Goal: Communication & Community: Answer question/provide support

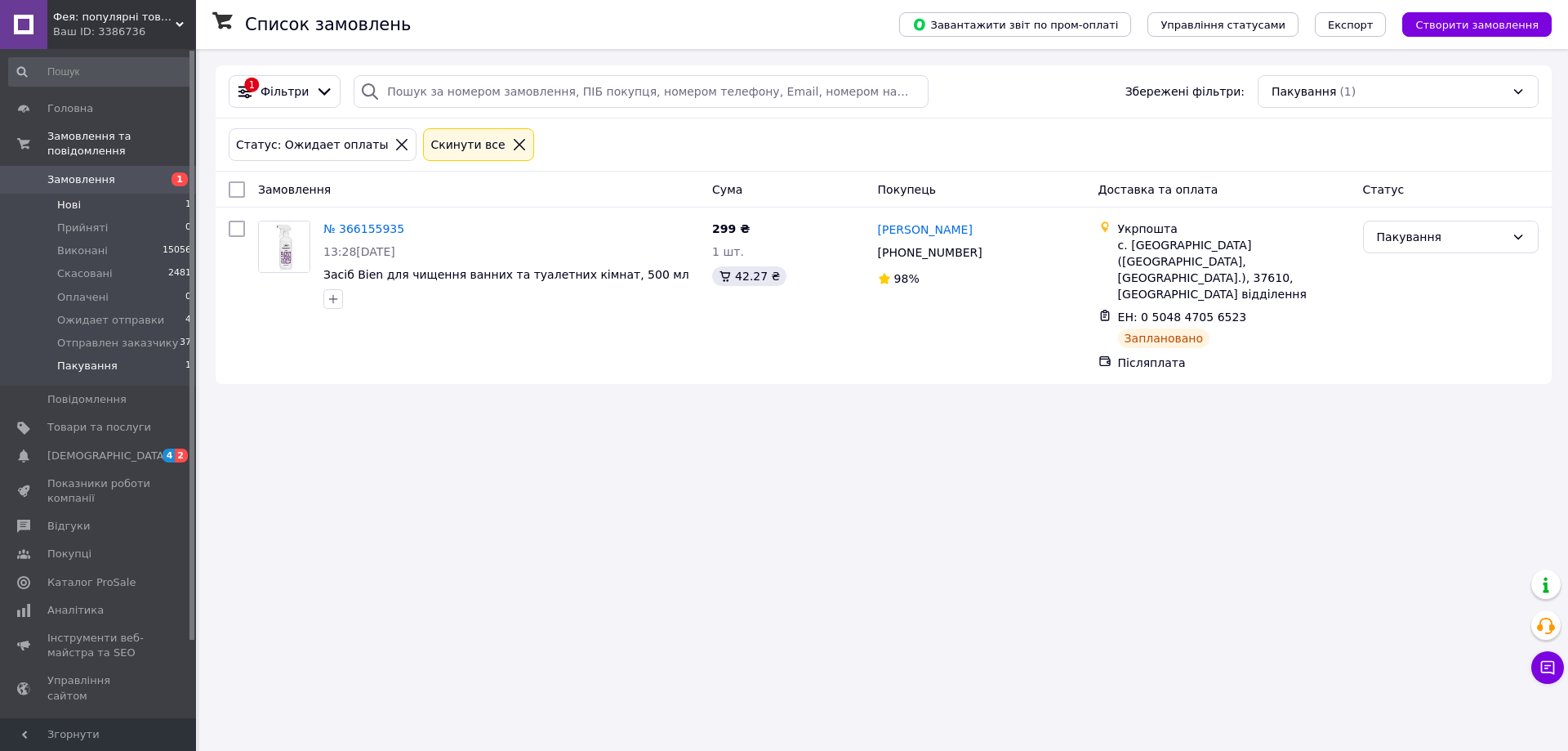
click at [91, 200] on li "Нові 1" at bounding box center [100, 204] width 201 height 23
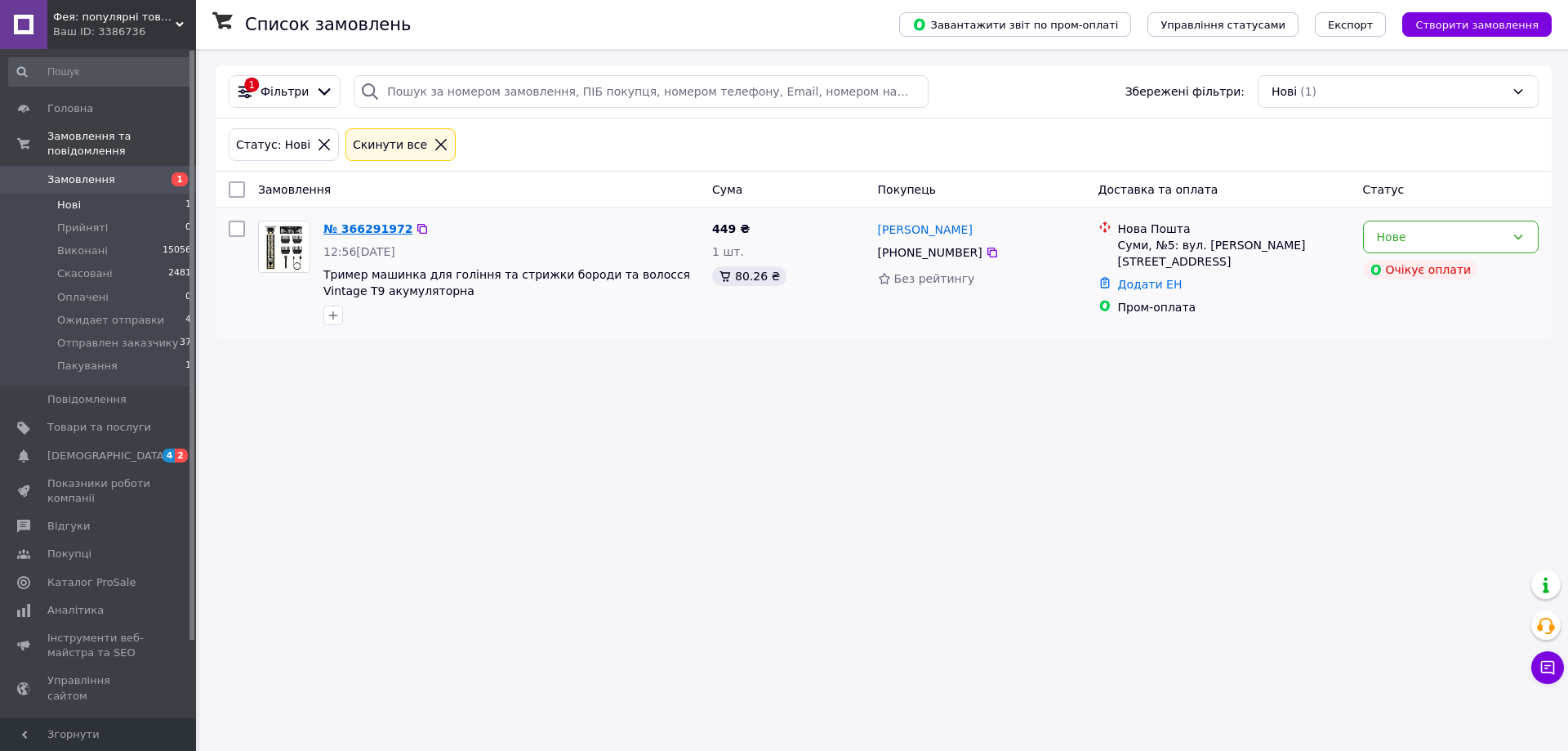
click at [351, 225] on link "№ 366291972" at bounding box center [368, 228] width 89 height 13
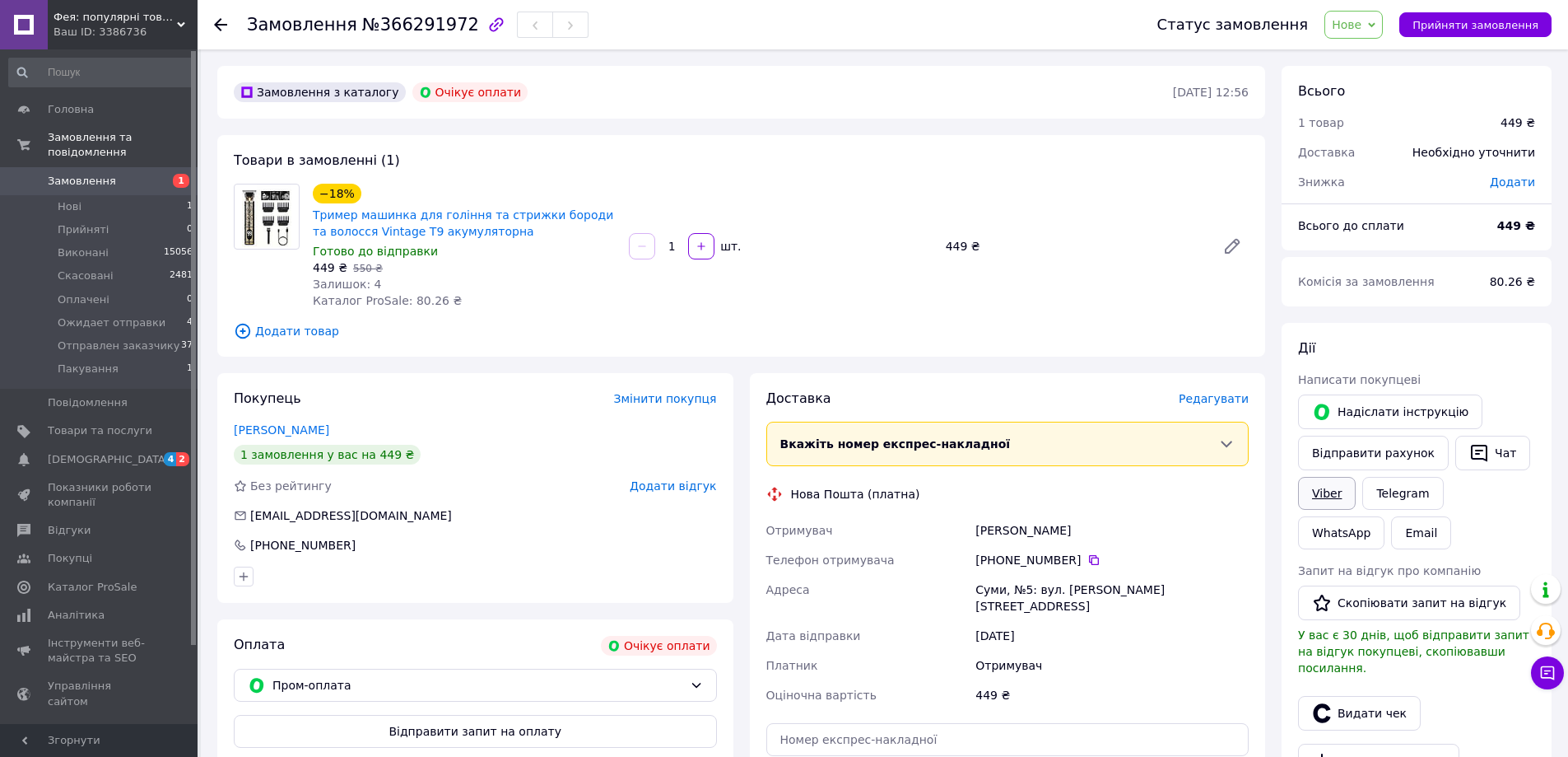
click at [1311, 504] on link "Viber" at bounding box center [1326, 492] width 57 height 33
click at [1331, 492] on link "Viber" at bounding box center [1326, 492] width 57 height 33
drag, startPoint x: 1491, startPoint y: 452, endPoint x: 1418, endPoint y: 492, distance: 83.2
click at [1488, 450] on button "Чат" at bounding box center [1493, 453] width 75 height 35
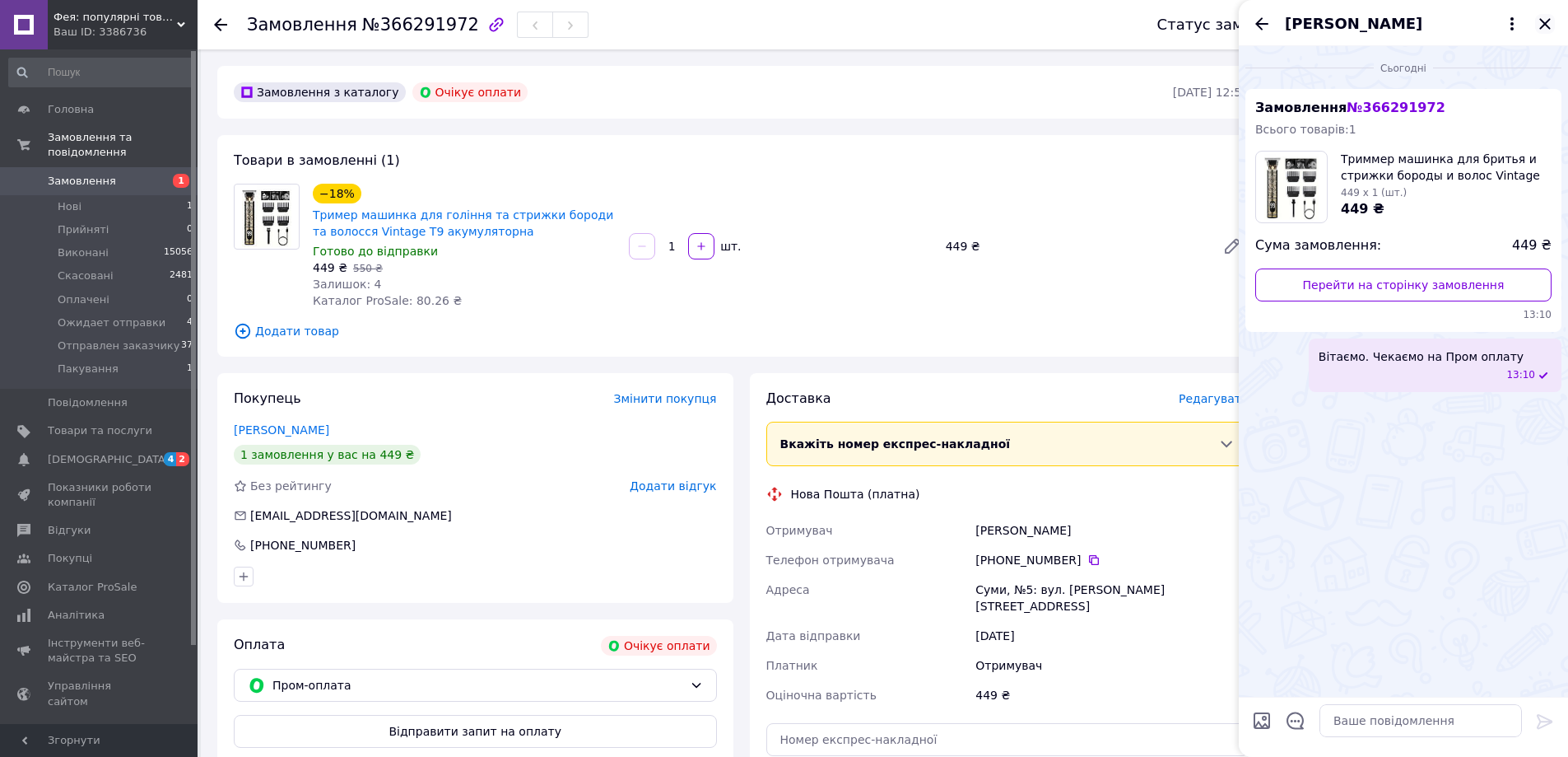
click at [1541, 32] on icon "Закрити" at bounding box center [1545, 24] width 20 height 20
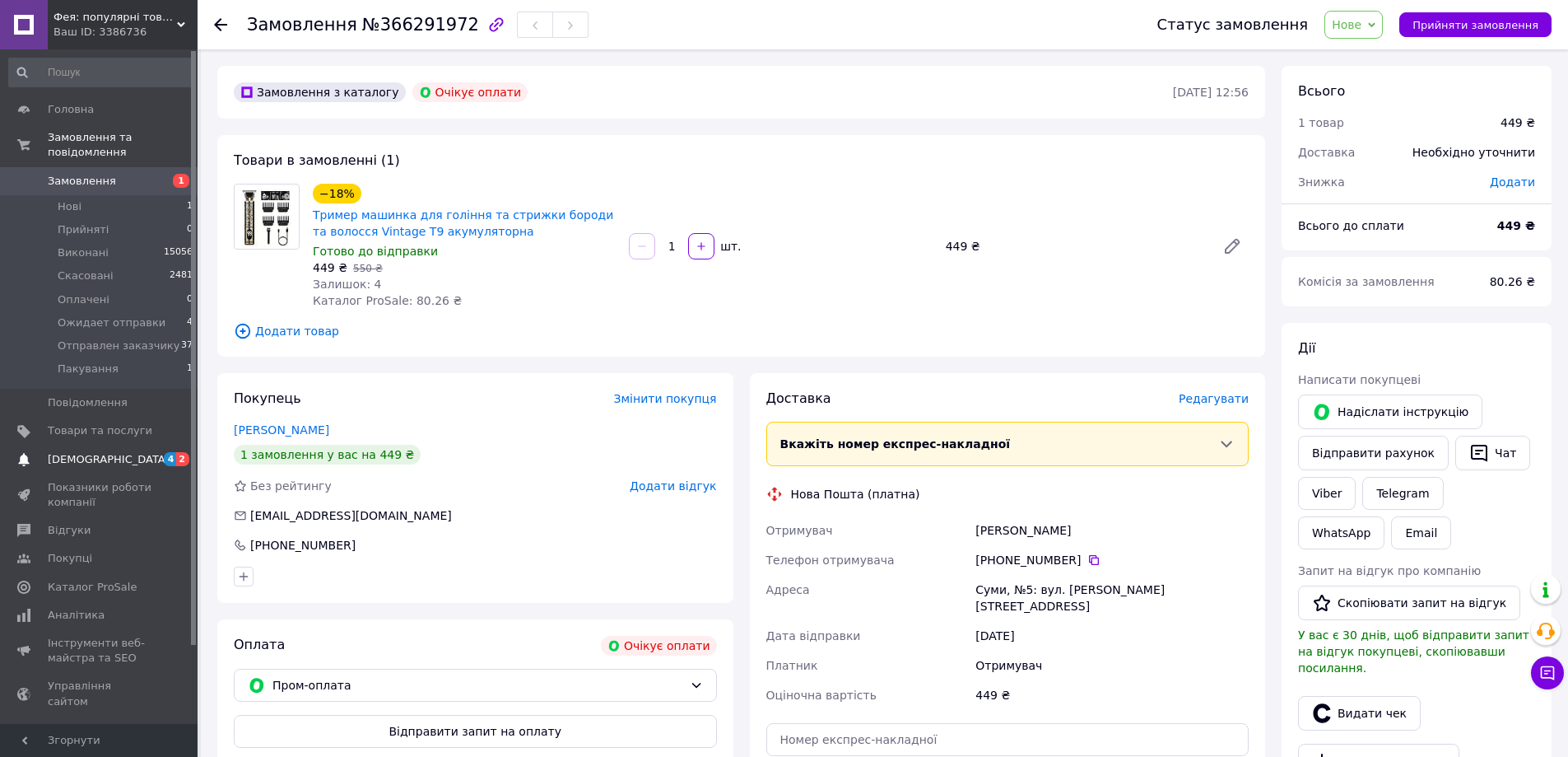
click at [87, 446] on link "[DEMOGRAPHIC_DATA] 4 2" at bounding box center [101, 460] width 202 height 28
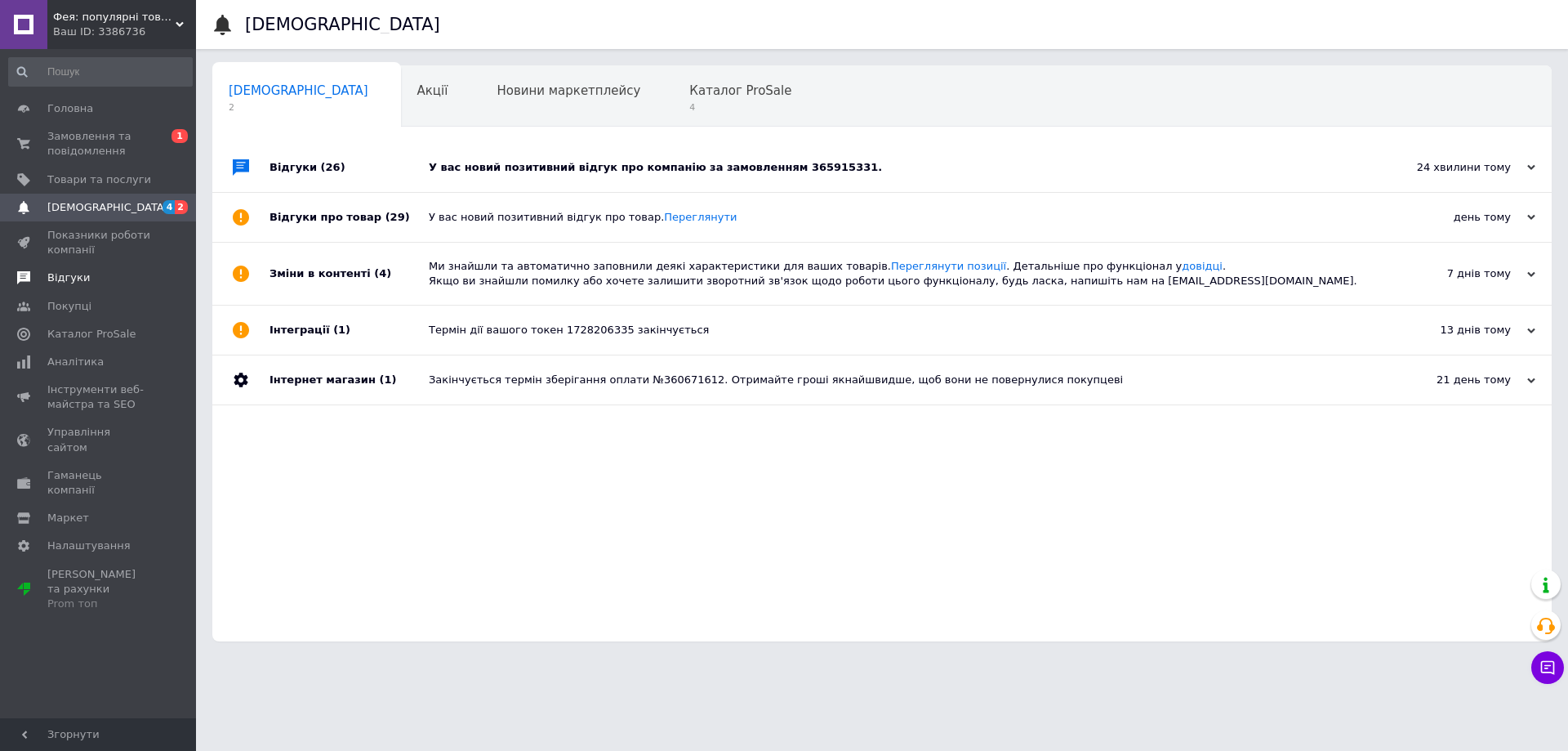
click at [81, 283] on span "Відгуки" at bounding box center [68, 277] width 42 height 15
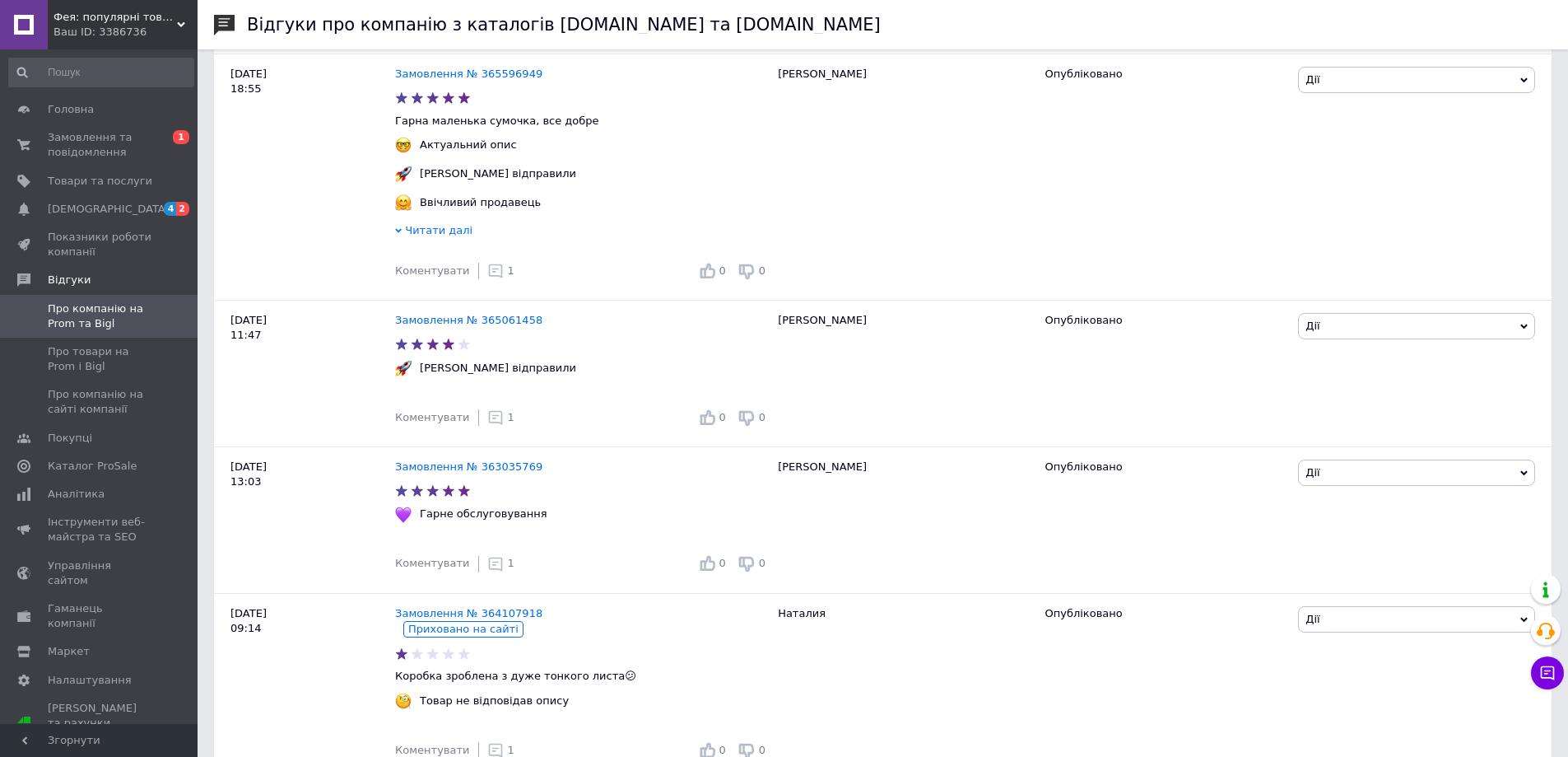
scroll to position [1537, 0]
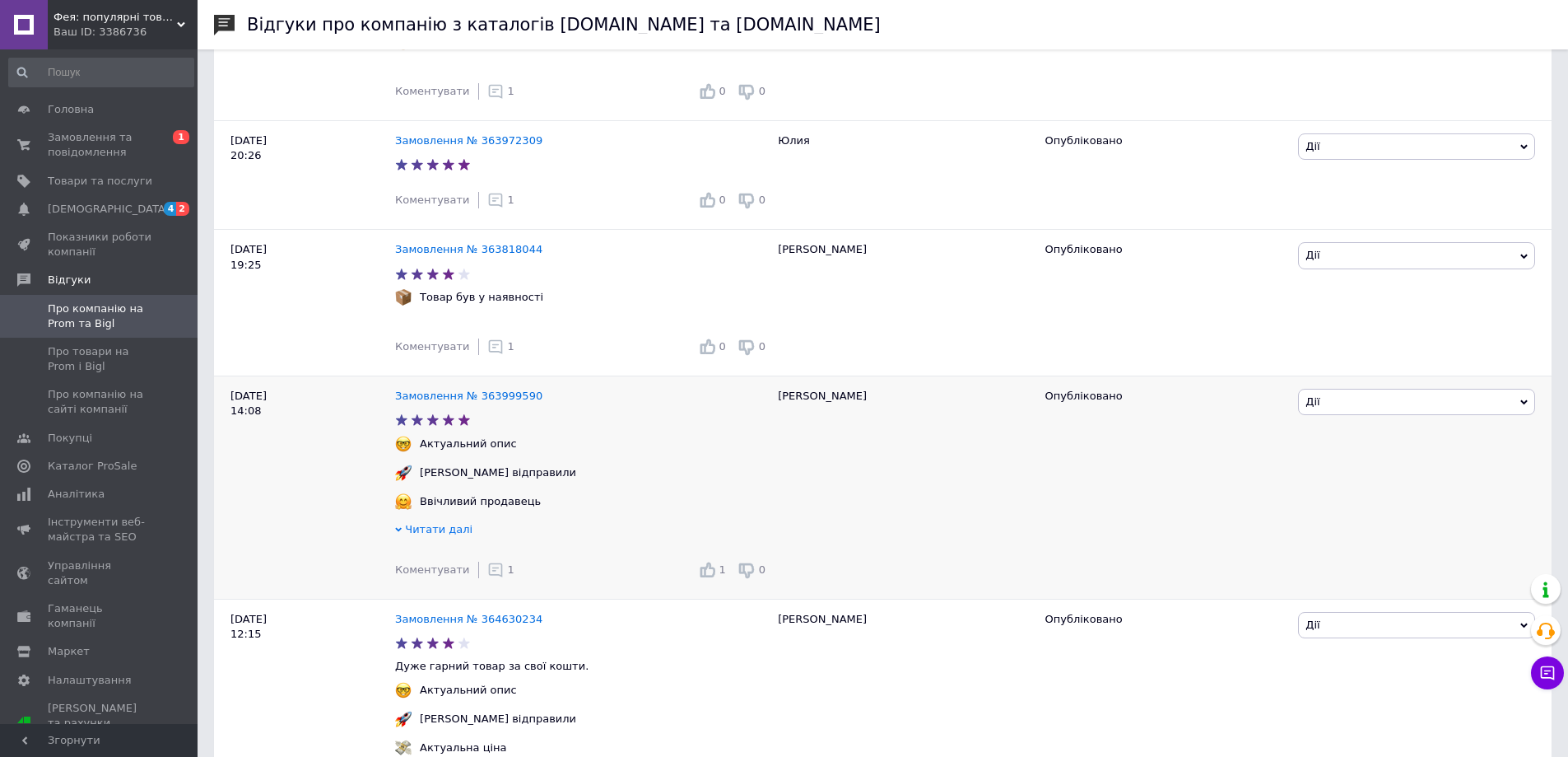
click at [490, 587] on div "Коментувати 1" at bounding box center [455, 569] width 119 height 33
click at [488, 578] on icon at bounding box center [495, 570] width 17 height 17
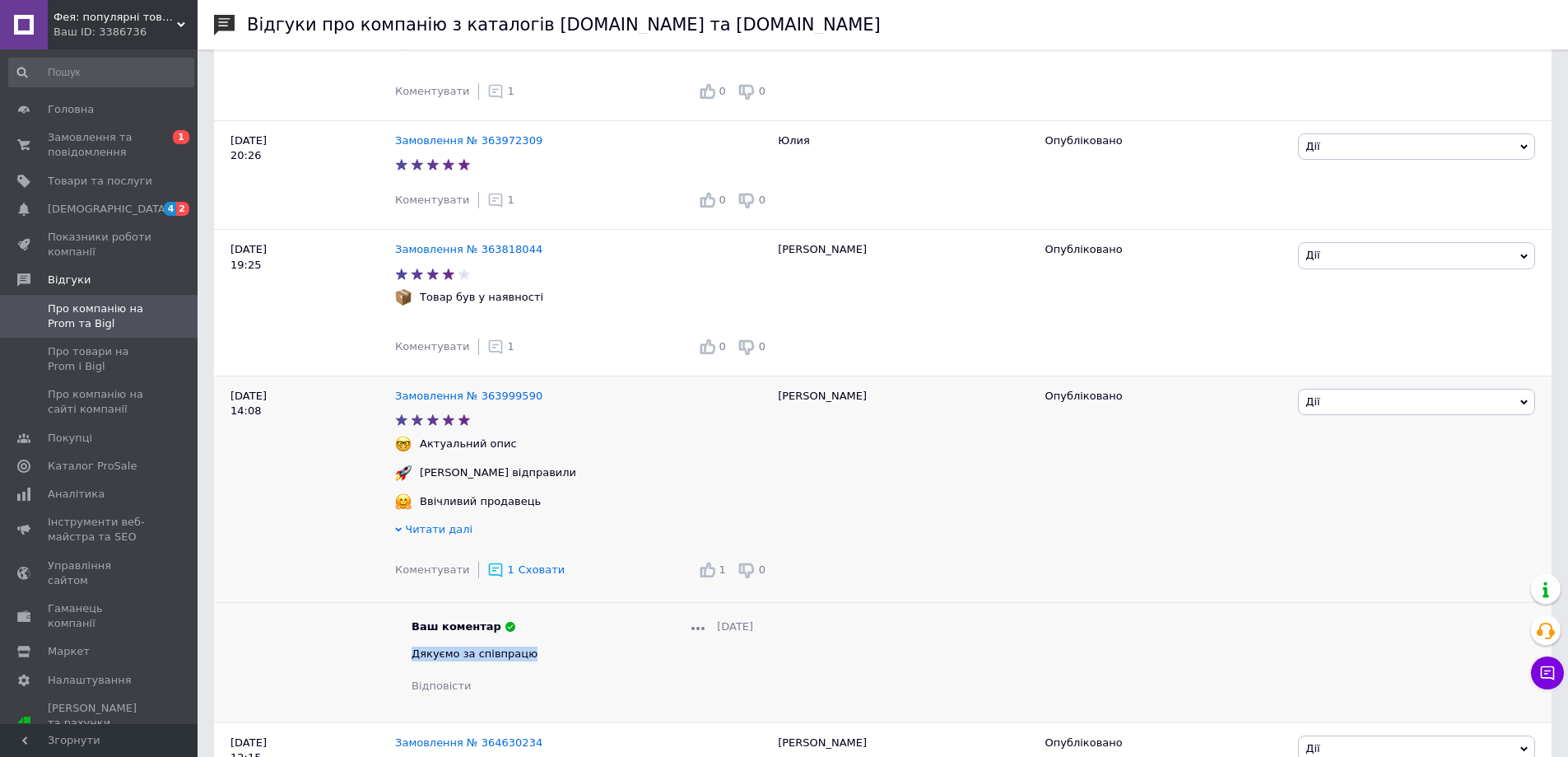
drag, startPoint x: 533, startPoint y: 669, endPoint x: 402, endPoint y: 674, distance: 131.1
click at [402, 674] on div "Ваш коментар [DATE] Дякуємо за співпрацю Відповісти" at bounding box center [582, 656] width 374 height 74
copy span "Дякуємо за співпрацю"
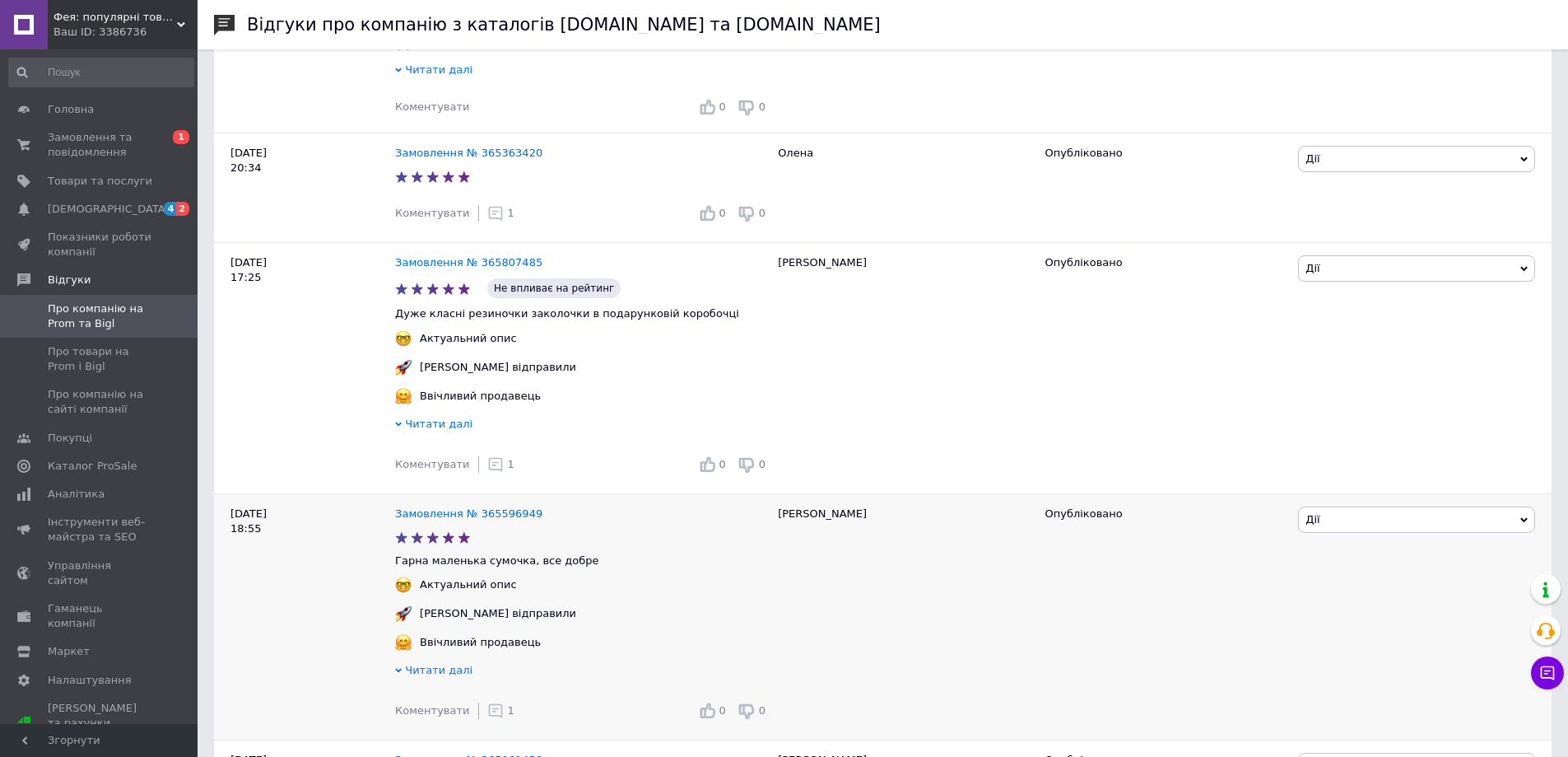
scroll to position [0, 0]
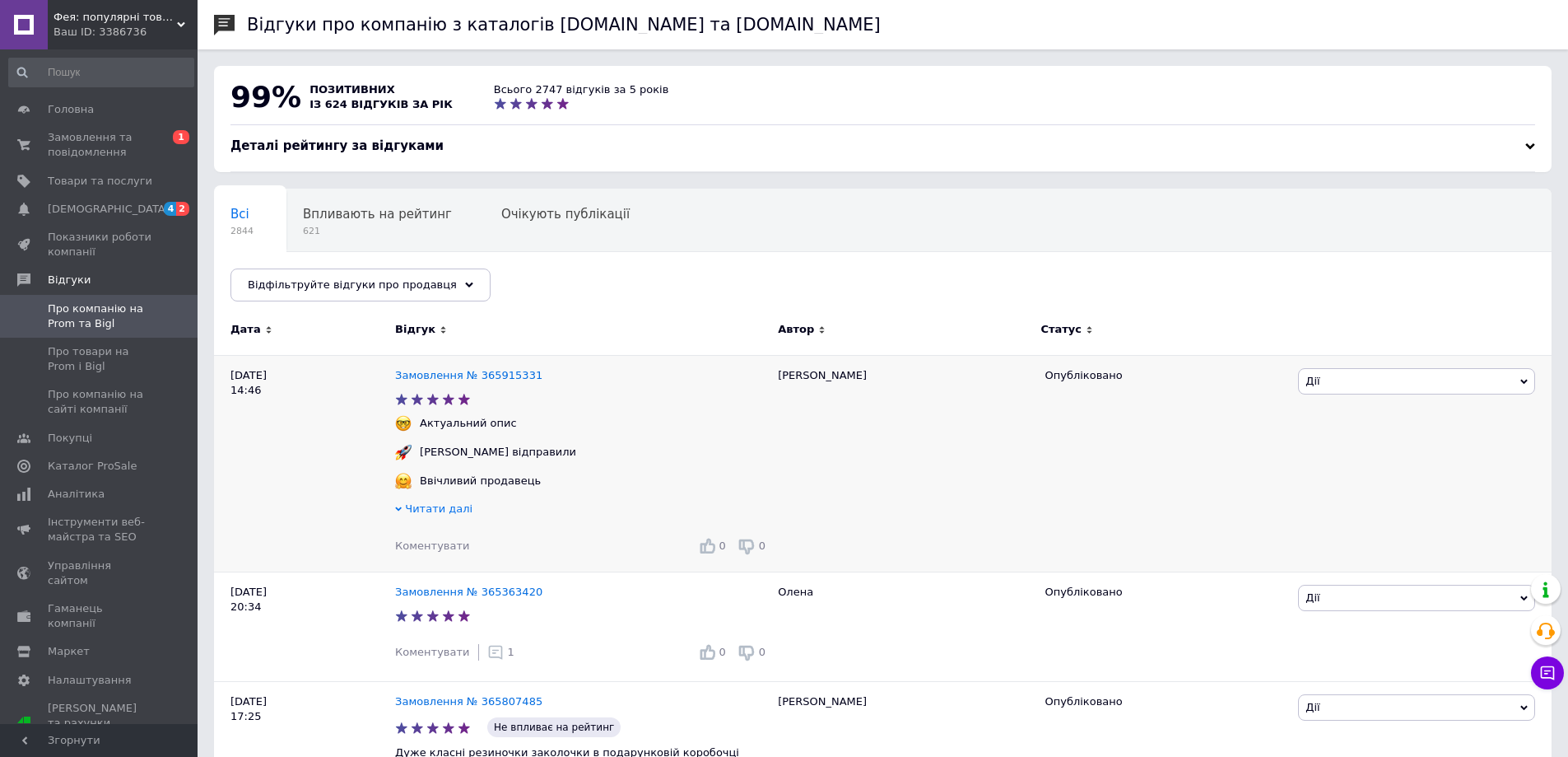
click at [427, 544] on span "Коментувати" at bounding box center [432, 545] width 74 height 12
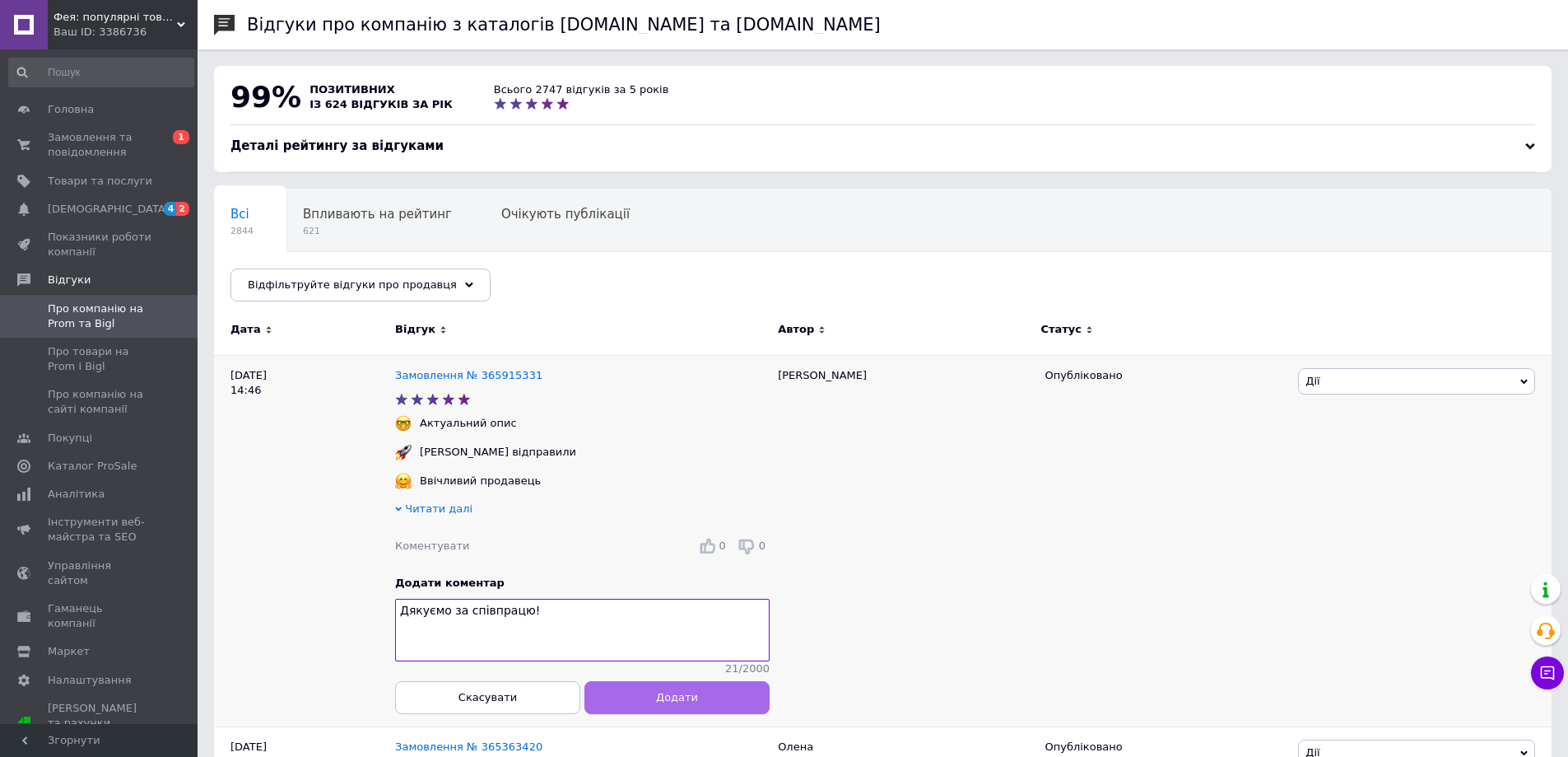
type textarea "Дякуємо за співпрацю!"
click at [713, 700] on button "Додати" at bounding box center [677, 697] width 185 height 33
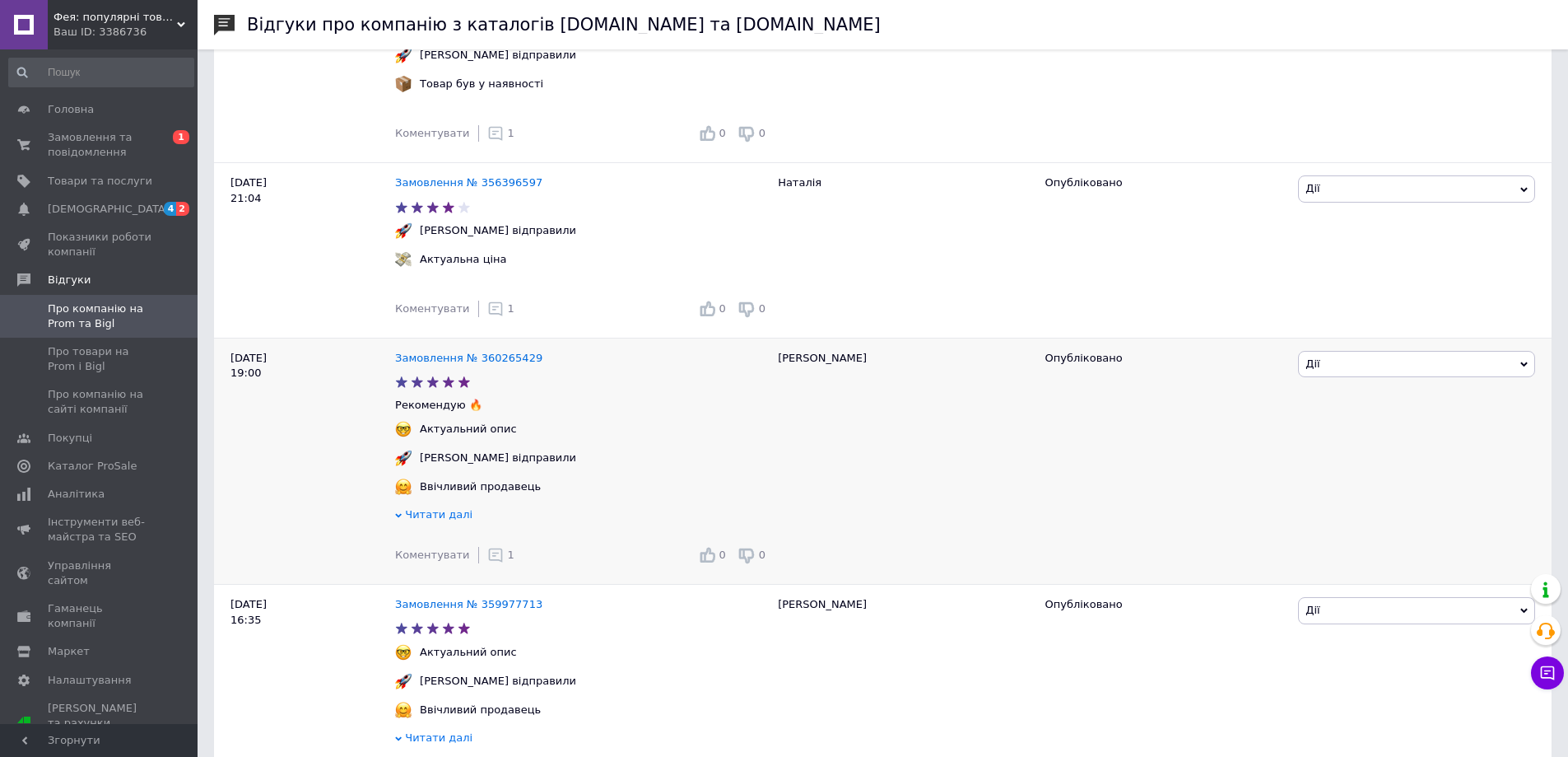
scroll to position [9442, 0]
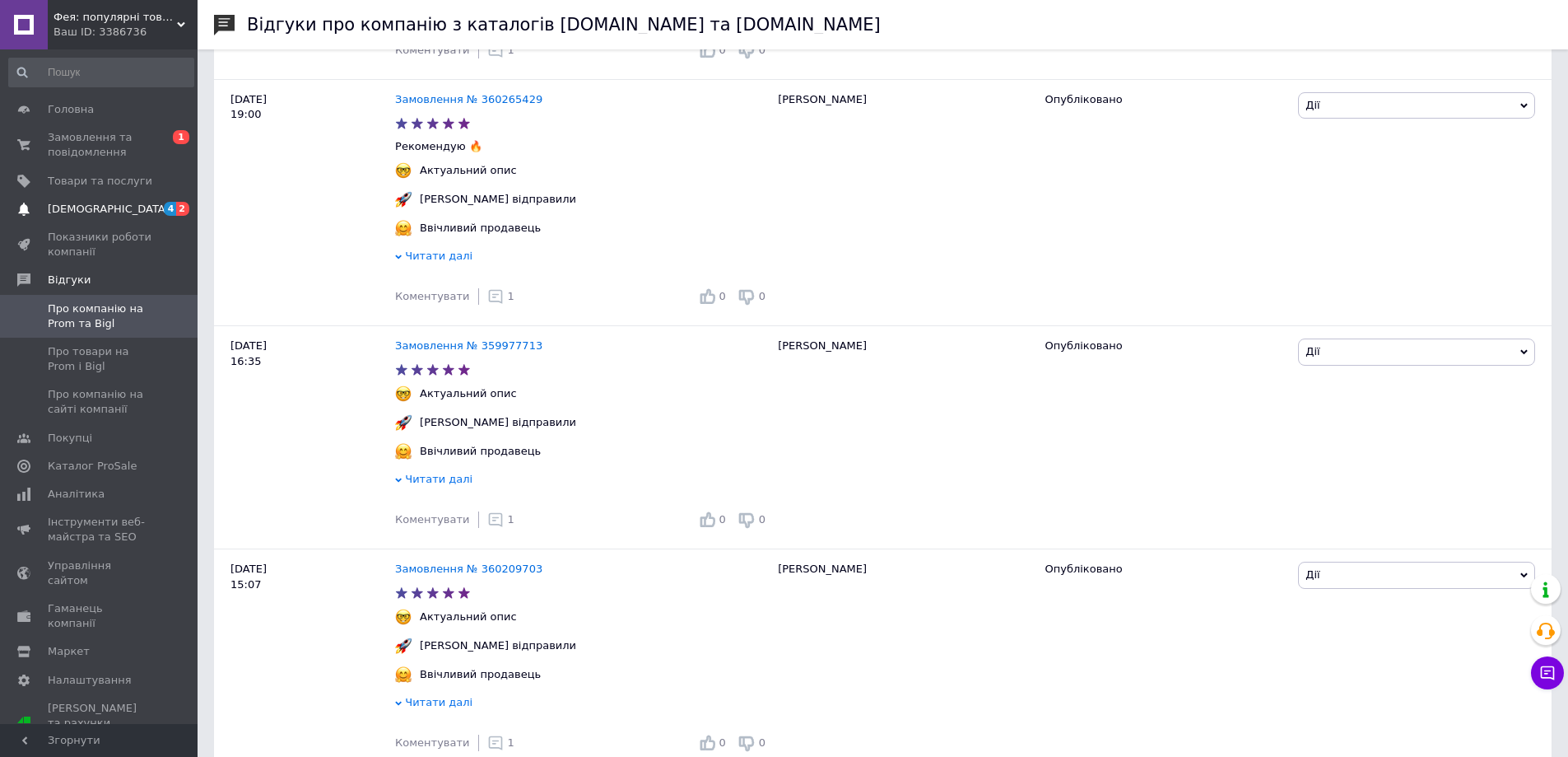
click at [55, 204] on span "[DEMOGRAPHIC_DATA]" at bounding box center [108, 209] width 122 height 15
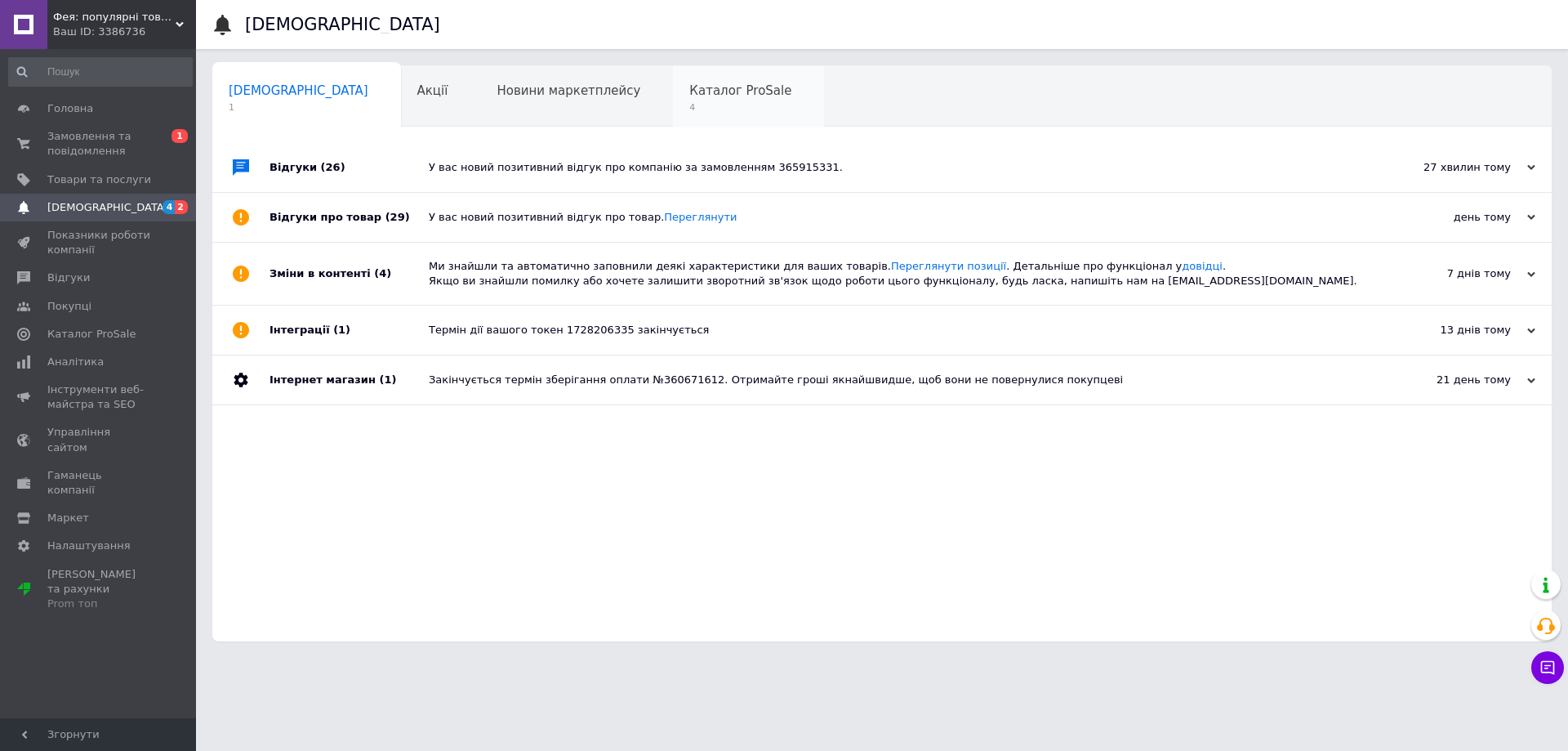
click at [690, 85] on div "Каталог ProSale 4" at bounding box center [749, 96] width 151 height 62
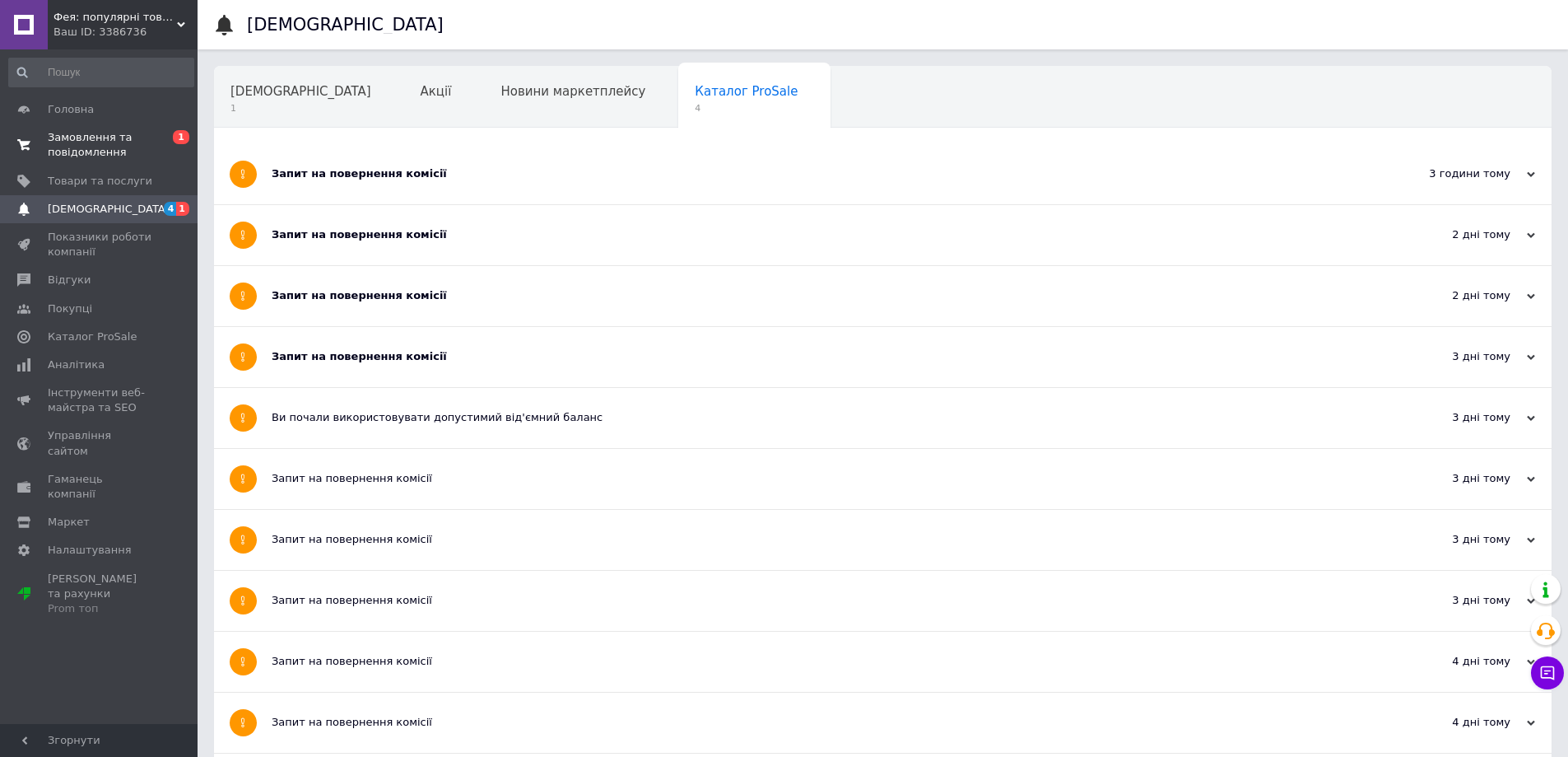
click at [87, 127] on link "Замовлення та повідомлення 0 1" at bounding box center [101, 145] width 202 height 43
